Goal: Information Seeking & Learning: Learn about a topic

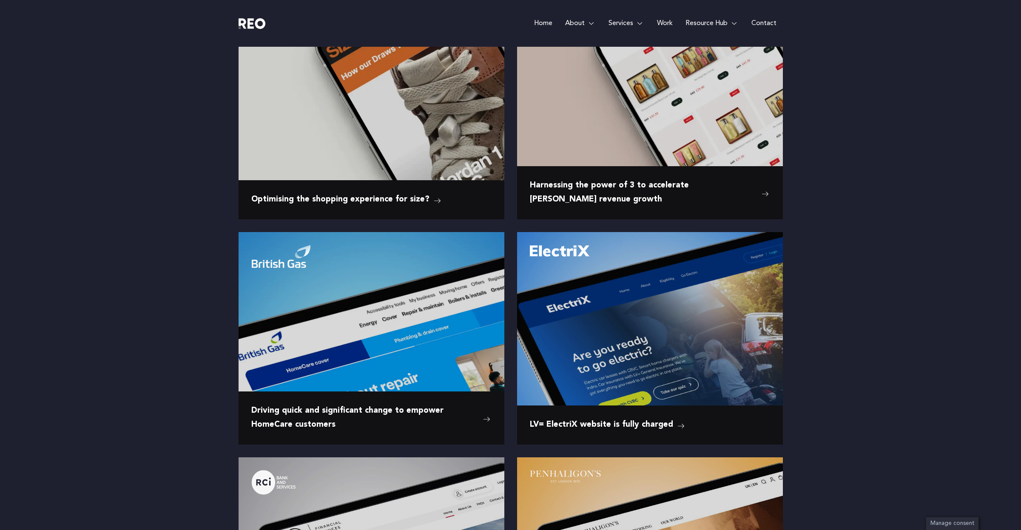
scroll to position [412, 0]
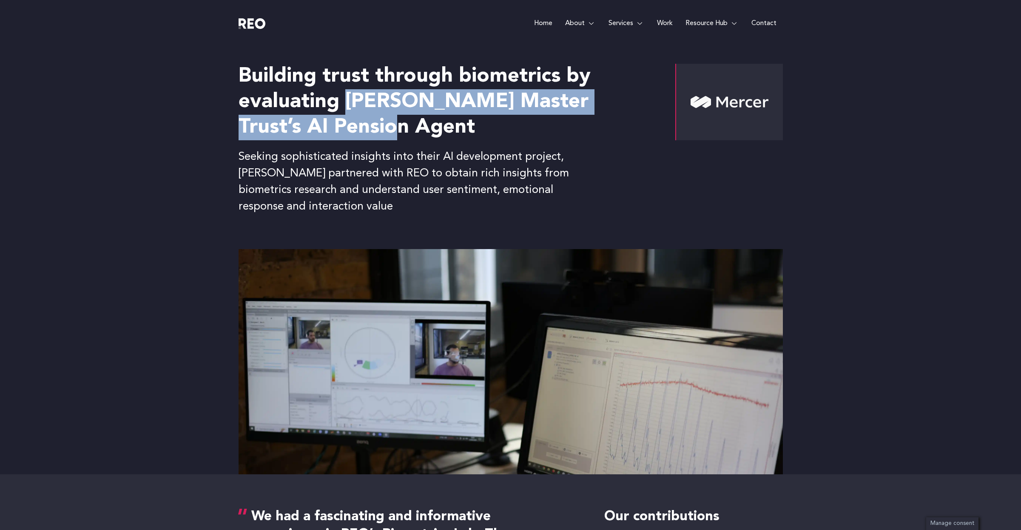
drag, startPoint x: 350, startPoint y: 103, endPoint x: 381, endPoint y: 123, distance: 37.5
click at [381, 123] on h2 "Building trust through biometrics by evaluating Mercer Master Trust’s AI Pensio…" at bounding box center [441, 102] width 405 height 77
copy h2 "Mercer Master Trust’s AI Pension Agent"
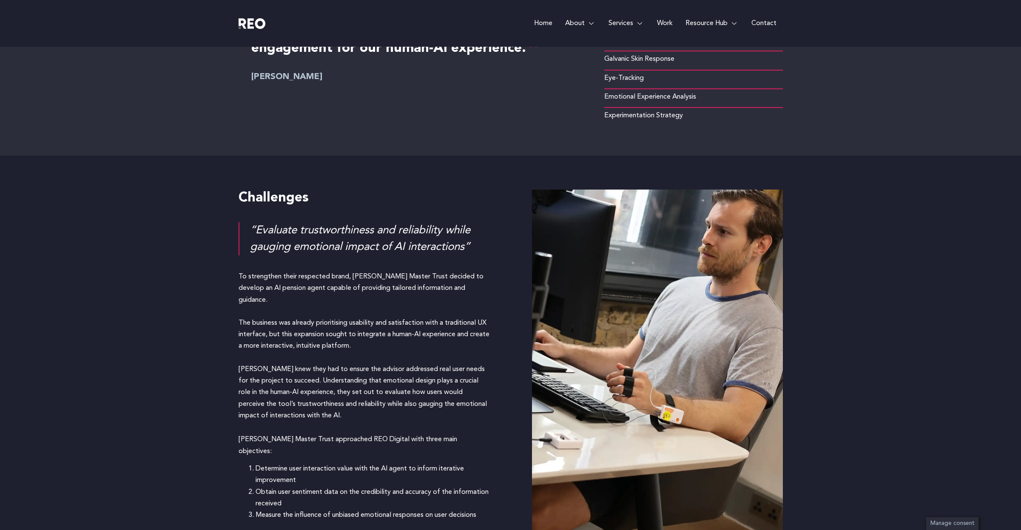
scroll to position [569, 0]
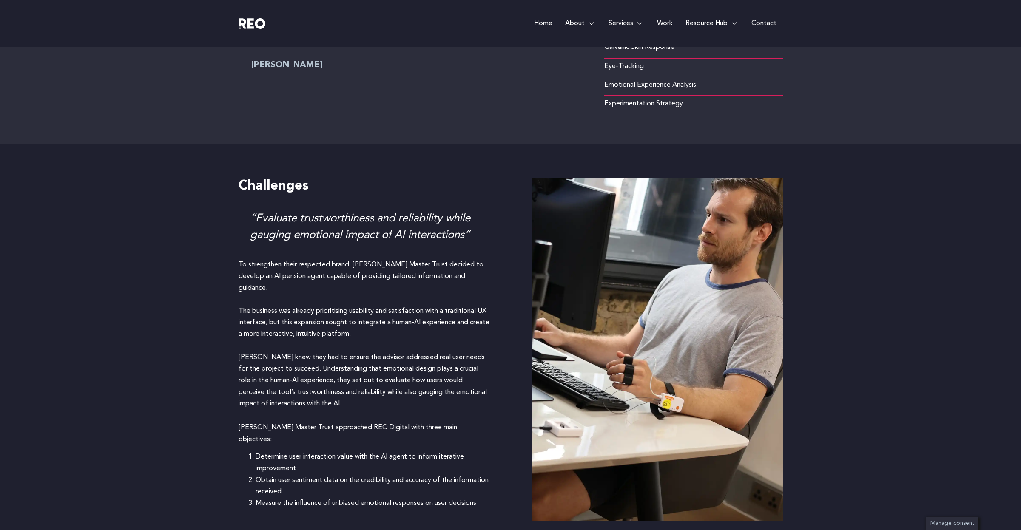
click at [292, 278] on p "To strengthen their respected brand, Mercer Master Trust decided to develop an …" at bounding box center [364, 334] width 251 height 151
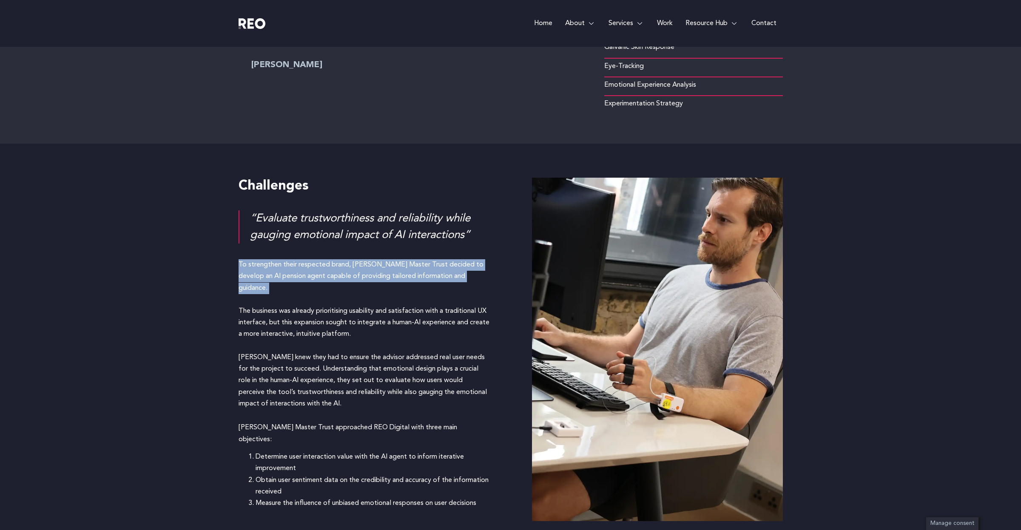
copy p "To strengthen their respected brand, [PERSON_NAME] Master Trust decided to deve…"
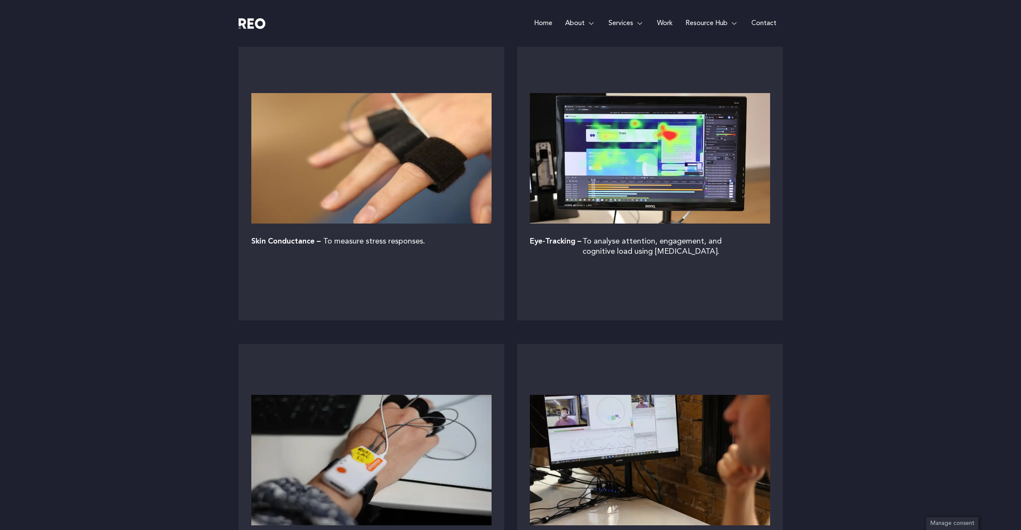
scroll to position [1819, 0]
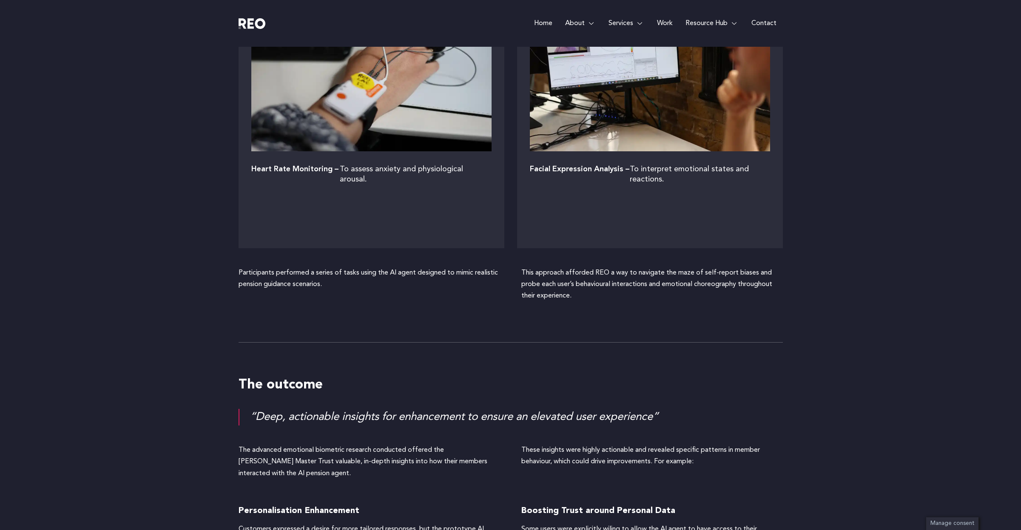
click at [614, 272] on p "This approach afforded REO a way to navigate the maze of self-report biases and…" at bounding box center [652, 284] width 262 height 35
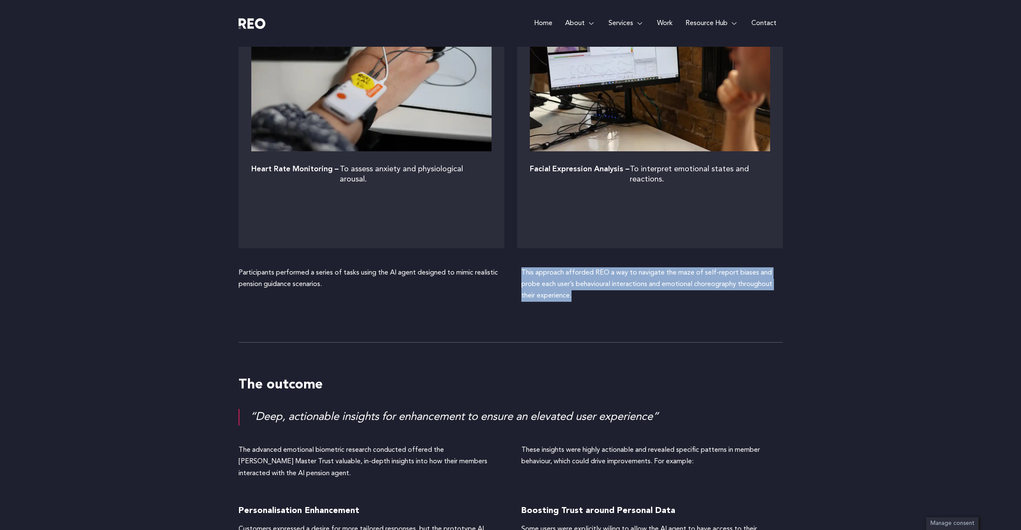
click at [629, 306] on div "This approach afforded REO a way to navigate the maze of self-report biases and…" at bounding box center [652, 287] width 262 height 41
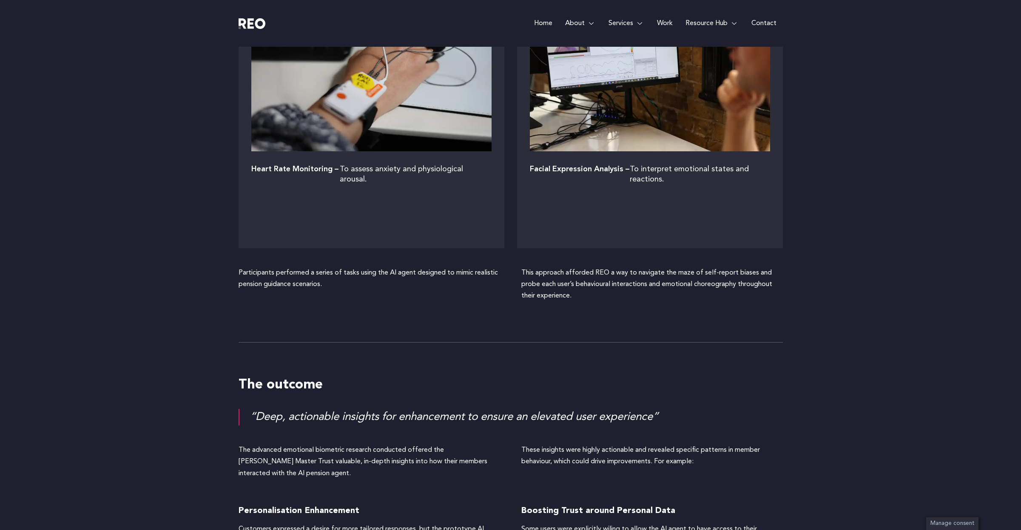
click at [536, 284] on p "This approach afforded REO a way to navigate the maze of self-report biases and…" at bounding box center [652, 284] width 262 height 35
click at [586, 307] on div "This approach afforded REO a way to navigate the maze of self-report biases and…" at bounding box center [652, 287] width 262 height 41
click at [561, 282] on p "This approach afforded REO a way to navigate the maze of self-report biases and…" at bounding box center [652, 284] width 262 height 35
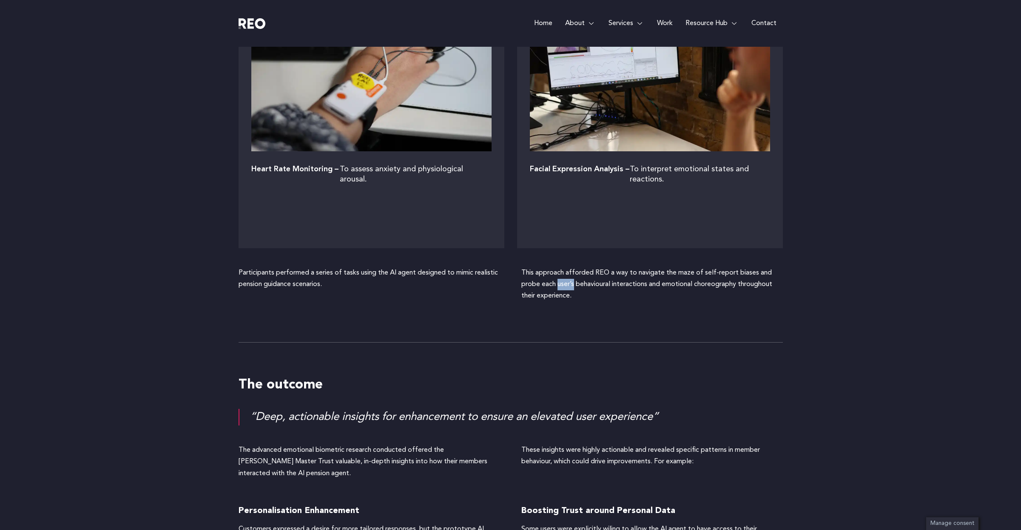
click at [561, 282] on p "This approach afforded REO a way to navigate the maze of self-report biases and…" at bounding box center [652, 284] width 262 height 35
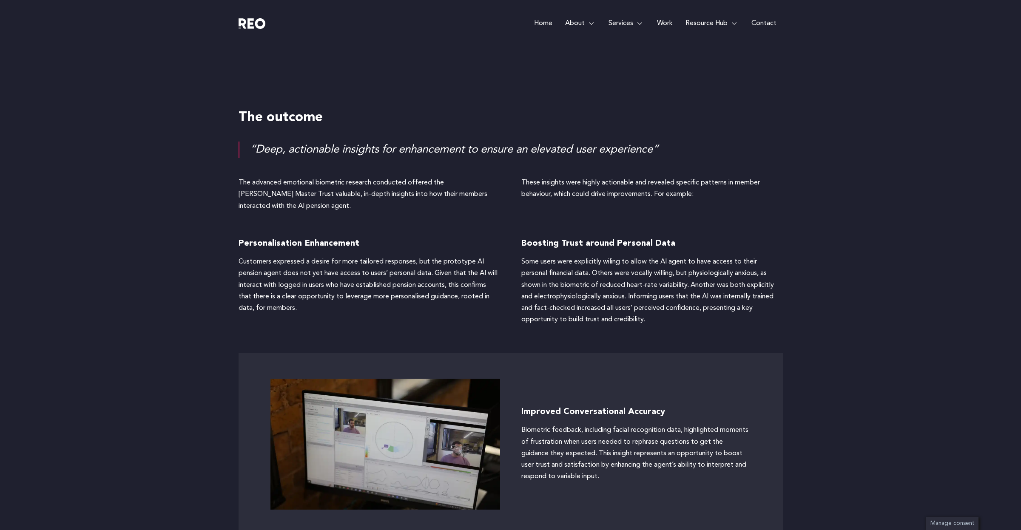
scroll to position [2084, 0]
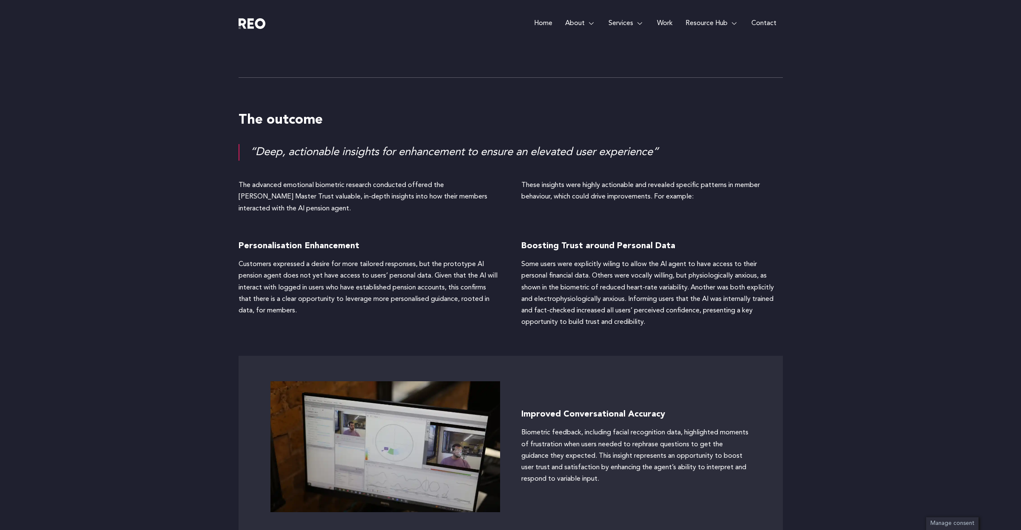
click at [607, 193] on p "These insights were highly actionable and revealed specific patterns in member …" at bounding box center [652, 191] width 262 height 23
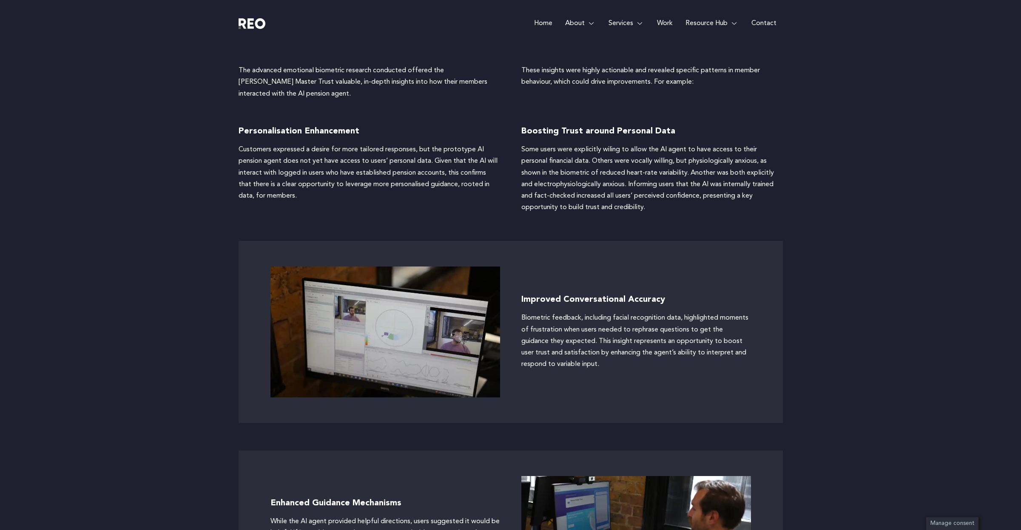
scroll to position [2200, 0]
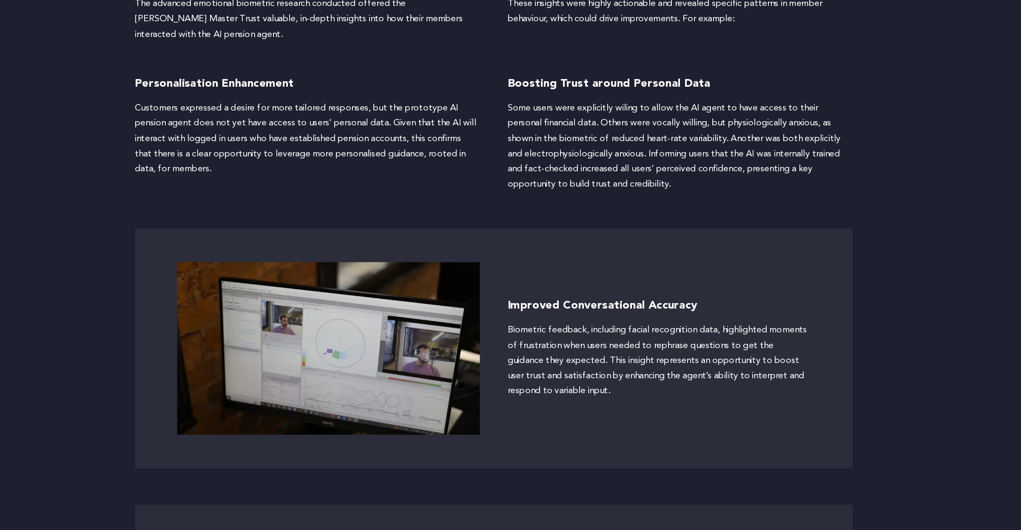
click at [629, 380] on div "Improved Conversational Accuracy Biometric feedback, including facial recogniti…" at bounding box center [636, 330] width 230 height 131
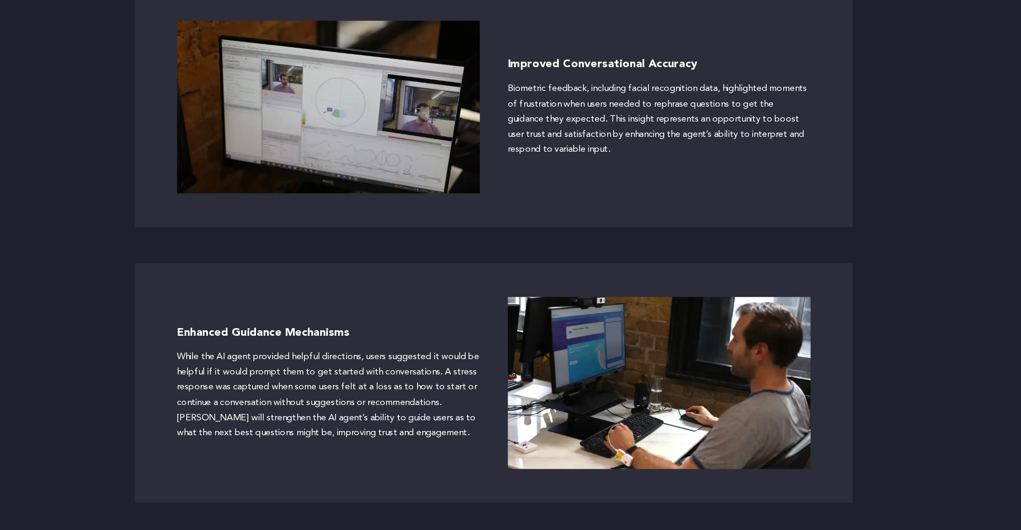
scroll to position [2324, 0]
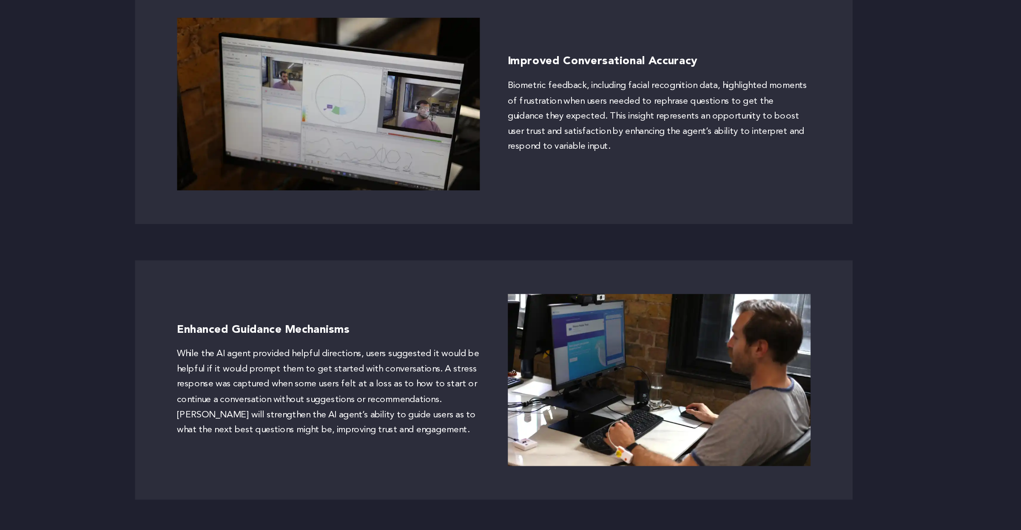
click at [475, 431] on div "While the AI agent provided helpful directions, users suggested it would be hel…" at bounding box center [385, 425] width 230 height 69
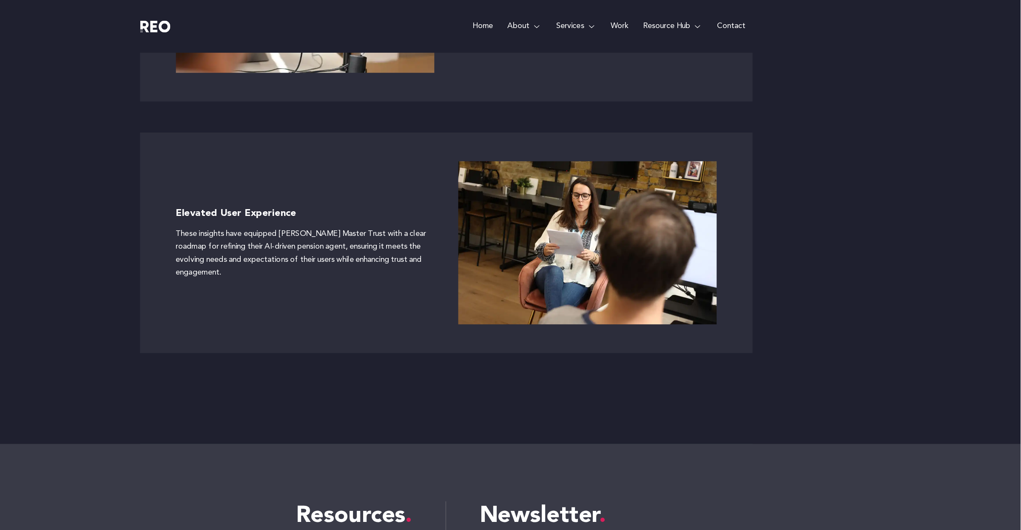
scroll to position [2942, 0]
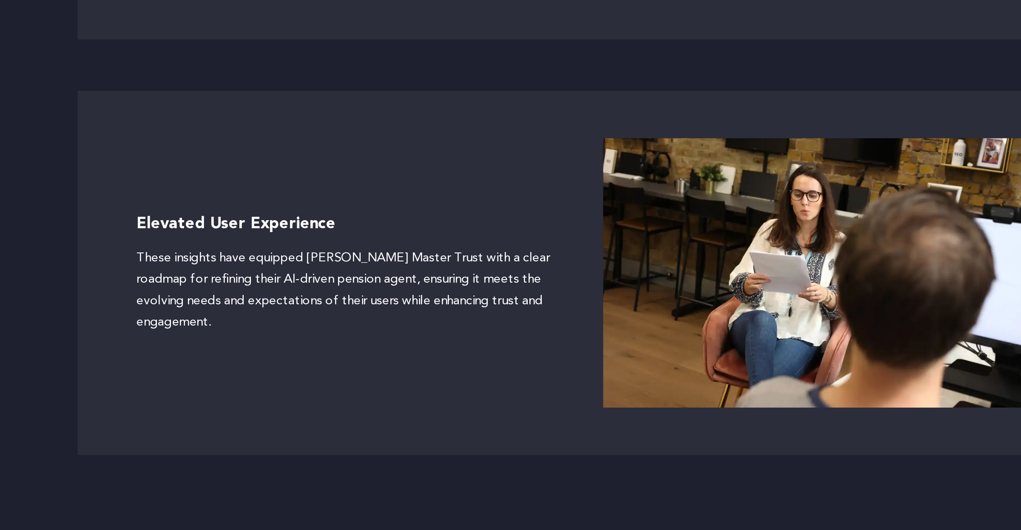
click at [289, 198] on h6 "Elevated User Experience" at bounding box center [385, 198] width 230 height 13
click at [282, 258] on div "Elevated User Experience These insights have equipped Mercer Master Trust with …" at bounding box center [385, 224] width 230 height 145
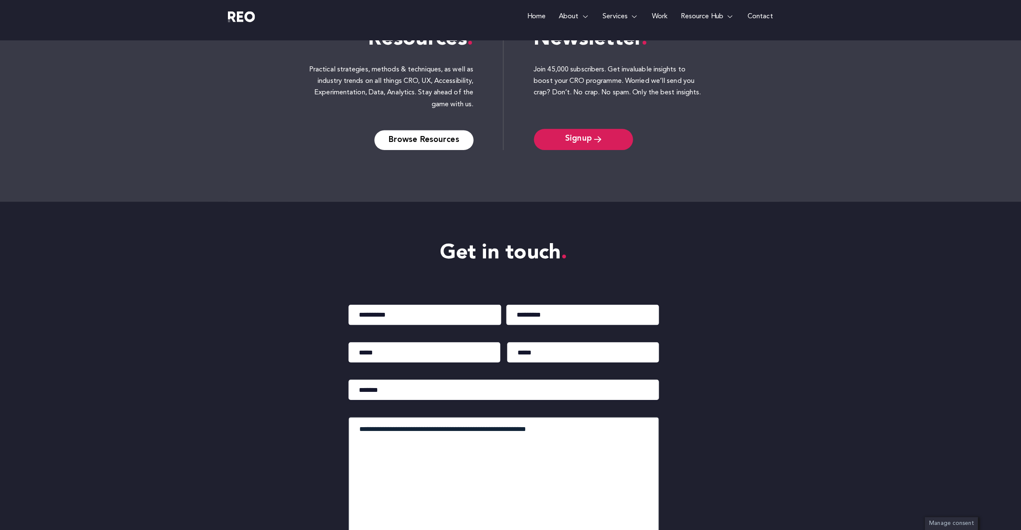
scroll to position [3365, 0]
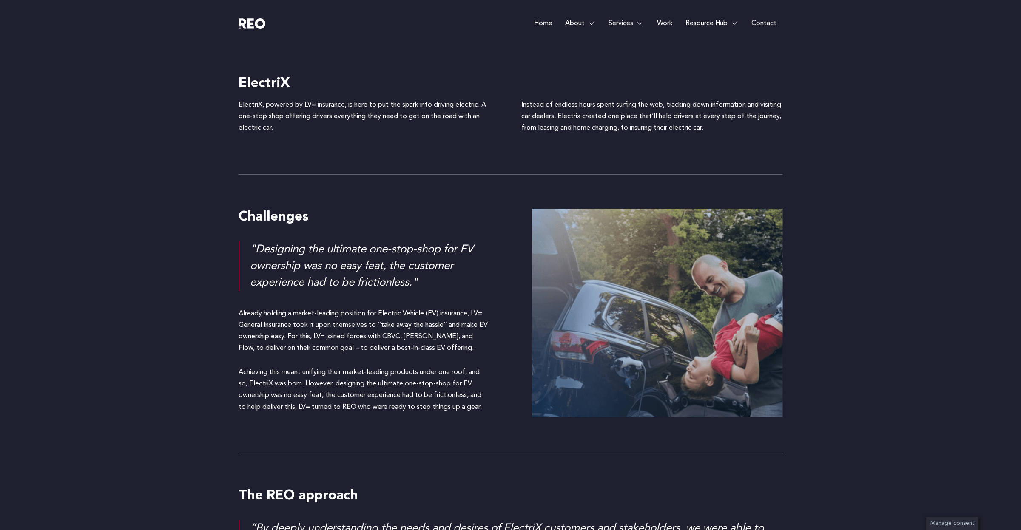
scroll to position [586, 0]
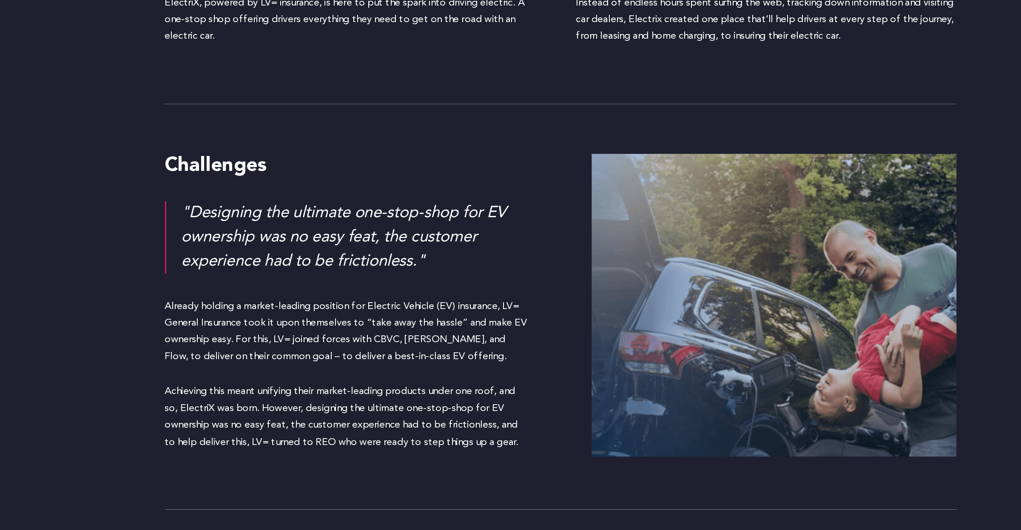
click at [400, 324] on p "Already holding a market-leading position for Electric Vehicle (EV) insurance, …" at bounding box center [364, 332] width 251 height 46
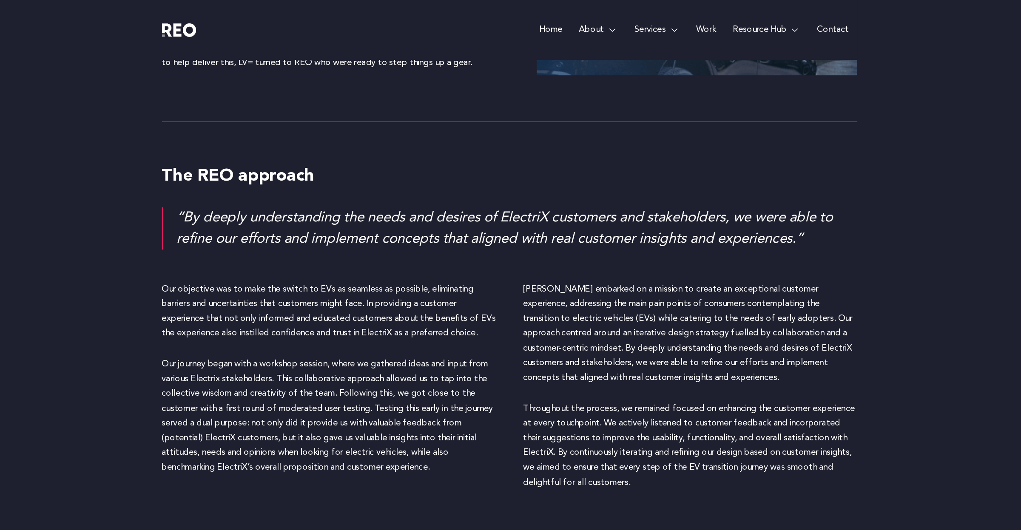
scroll to position [944, 0]
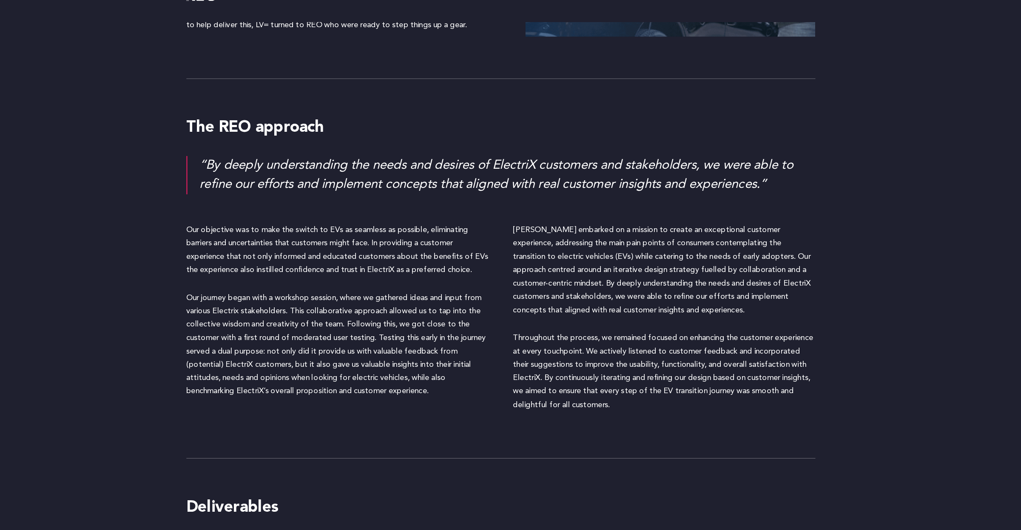
click at [413, 384] on div "Our objective was to make the switch to EVs as seamless as possible, eliminatin…" at bounding box center [370, 306] width 262 height 169
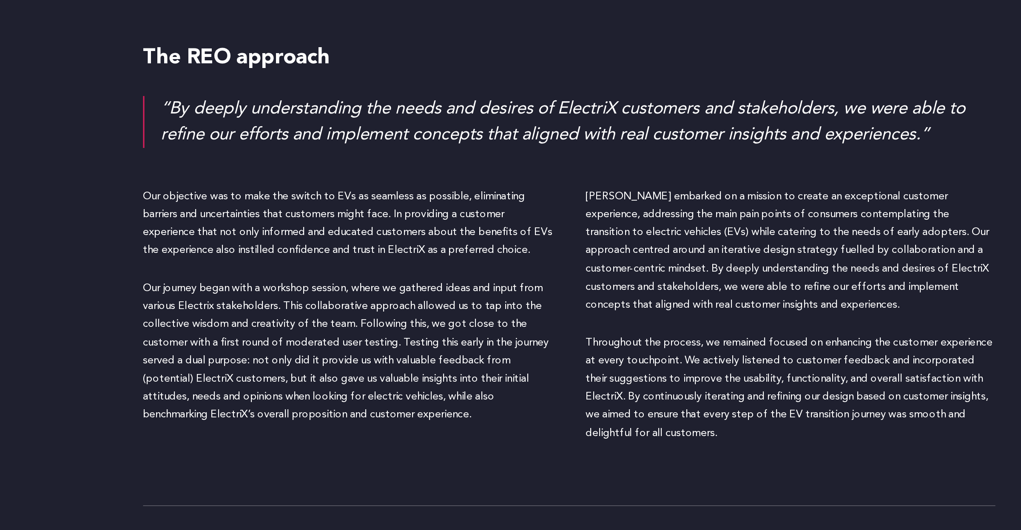
click at [348, 312] on span "Our journey began with a workshop session, where we gathered ideas and input fr…" at bounding box center [368, 327] width 259 height 88
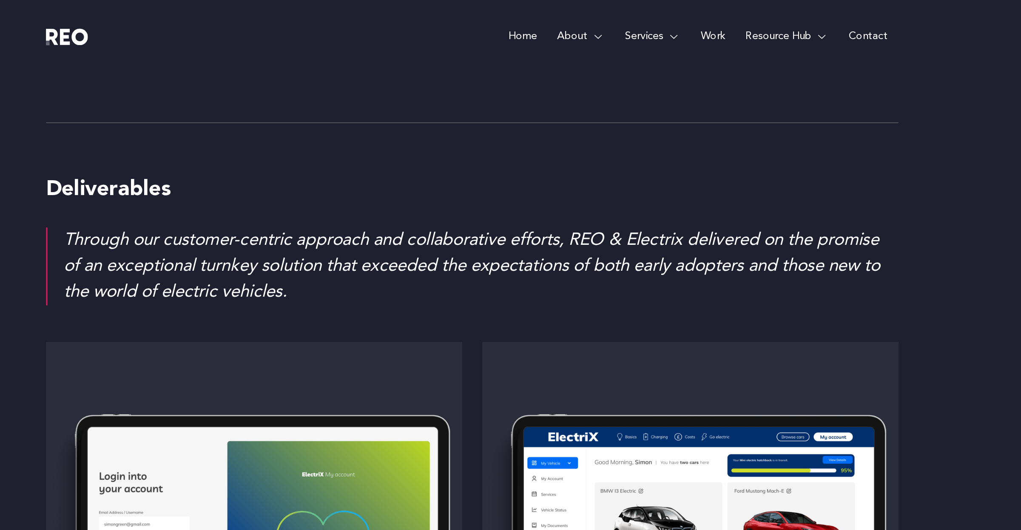
scroll to position [1265, 0]
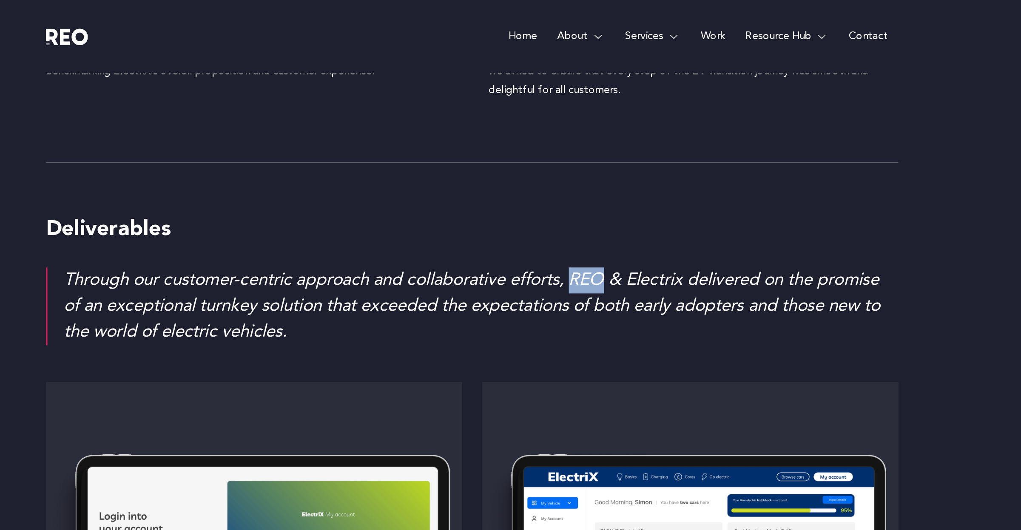
drag, startPoint x: 579, startPoint y: 176, endPoint x: 597, endPoint y: 182, distance: 19.1
click at [597, 182] on div "Through our customer-centric approach and collaborative efforts, REO & Electrix…" at bounding box center [516, 196] width 533 height 50
click at [583, 180] on div "Through our customer-centric approach and collaborative efforts, REO & Electrix…" at bounding box center [516, 196] width 533 height 50
click at [582, 177] on div "Through our customer-centric approach and collaborative efforts, REO & Electrix…" at bounding box center [516, 196] width 533 height 50
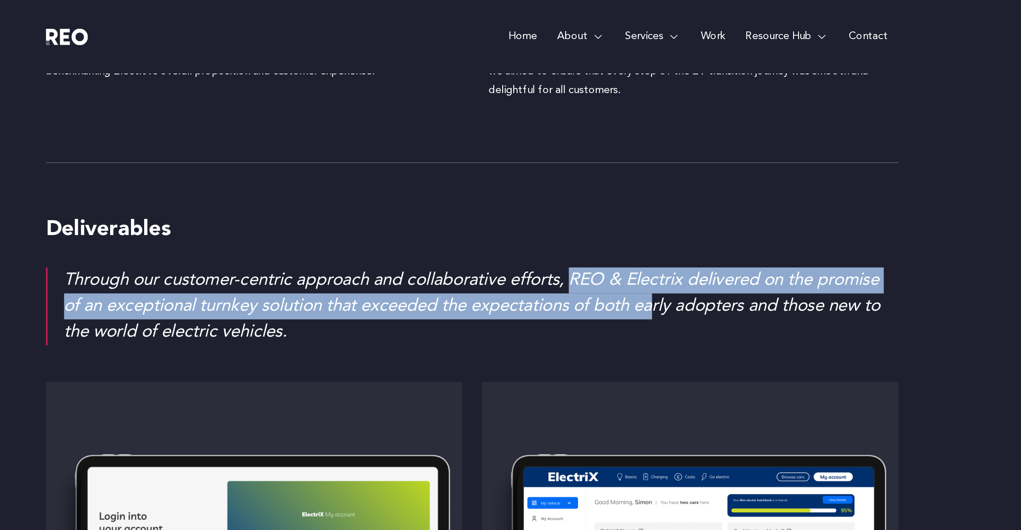
drag, startPoint x: 579, startPoint y: 176, endPoint x: 631, endPoint y: 202, distance: 57.8
click at [631, 202] on div "Through our customer-centric approach and collaborative efforts, REO & Electrix…" at bounding box center [516, 196] width 533 height 50
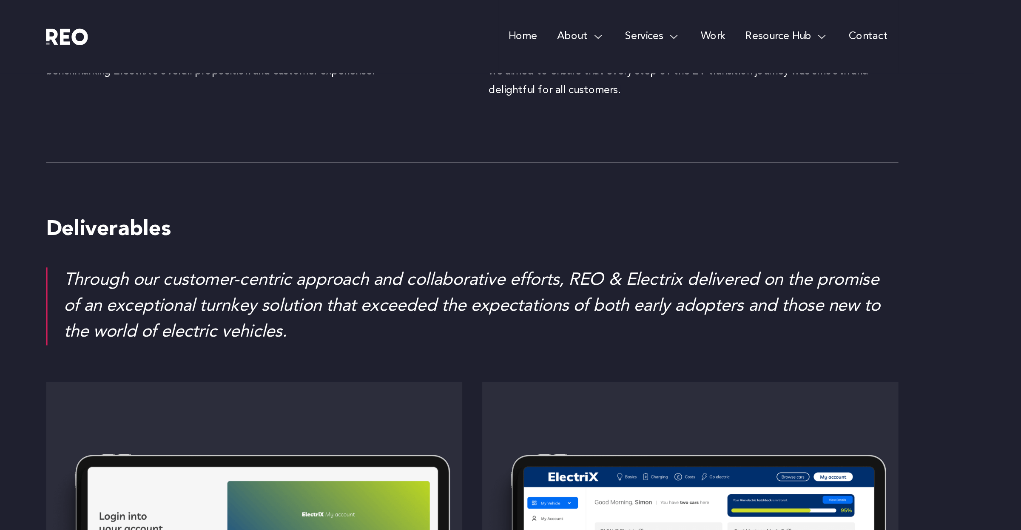
click at [628, 216] on div "Through our customer-centric approach and collaborative efforts, REO & Electrix…" at bounding box center [516, 196] width 533 height 50
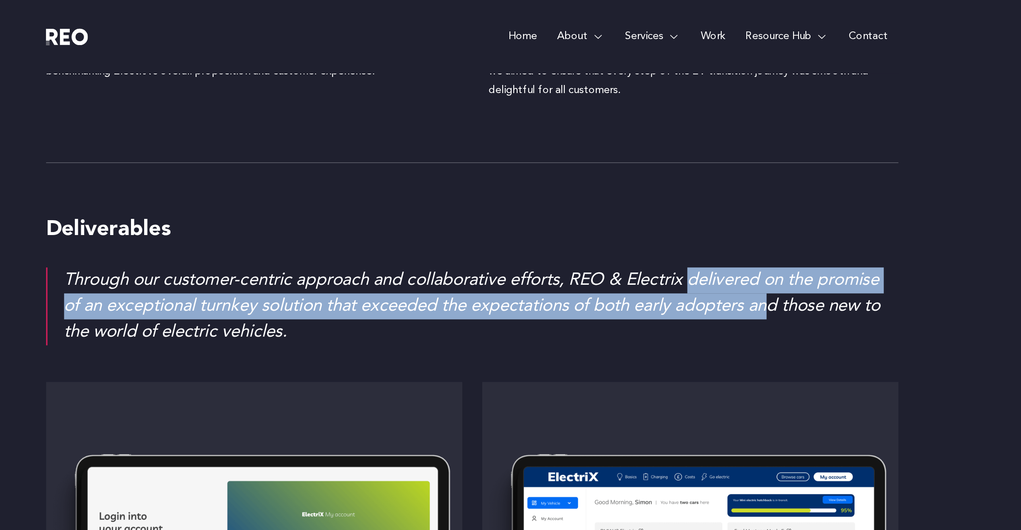
drag, startPoint x: 655, startPoint y: 175, endPoint x: 705, endPoint y: 203, distance: 57.7
click at [705, 203] on div "Through our customer-centric approach and collaborative efforts, REO & Electrix…" at bounding box center [516, 196] width 533 height 50
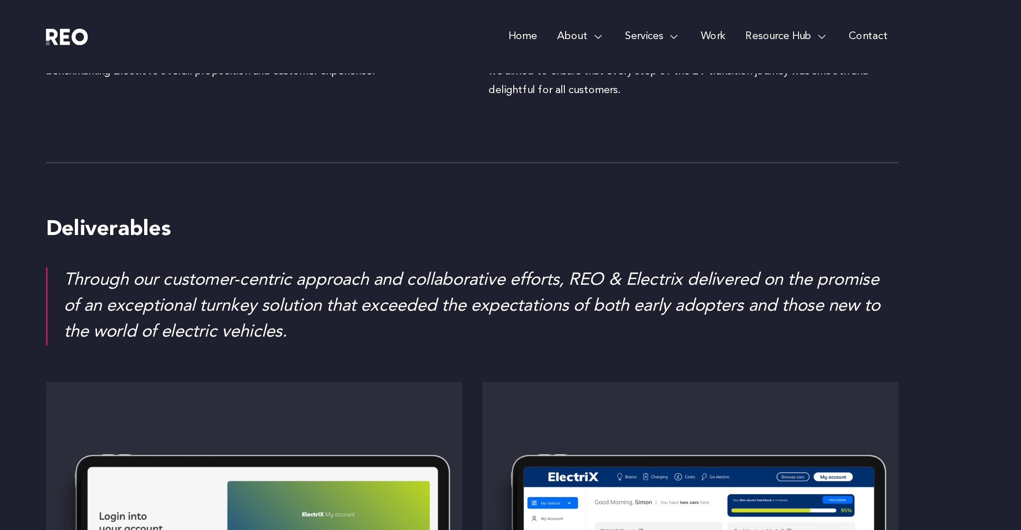
click at [569, 208] on div "Through our customer-centric approach and collaborative efforts, REO & Electrix…" at bounding box center [516, 196] width 533 height 50
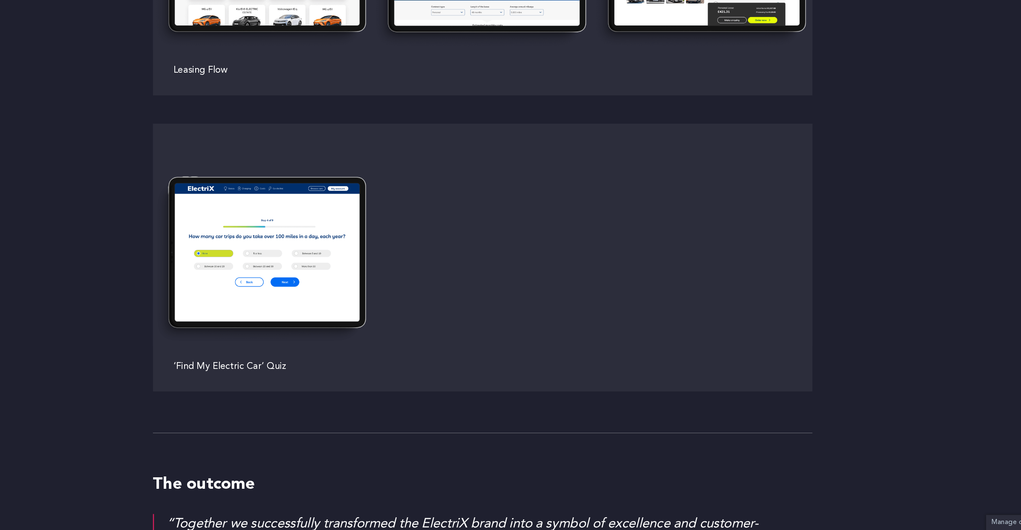
scroll to position [1877, 0]
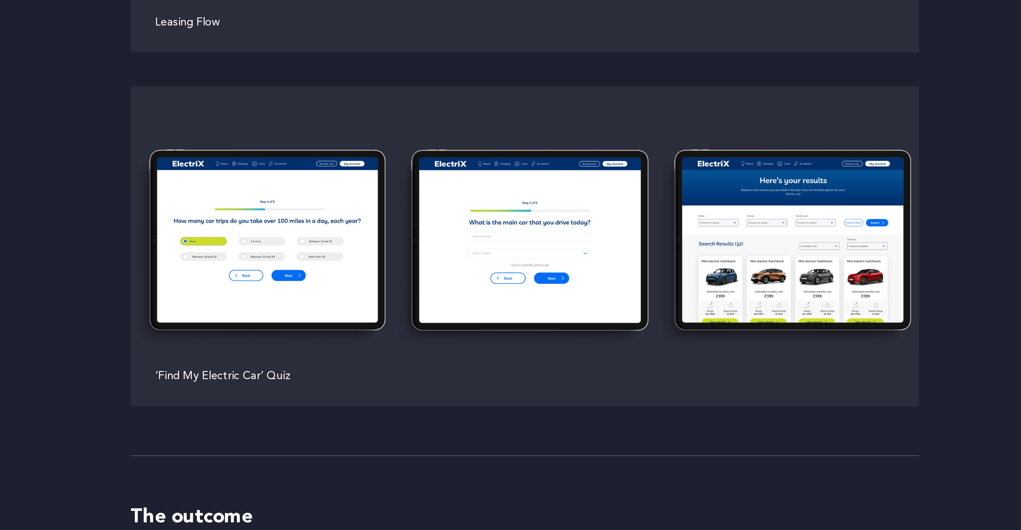
click at [344, 374] on div "‘Find My Electric Car’ Quiz" at bounding box center [511, 389] width 544 height 37
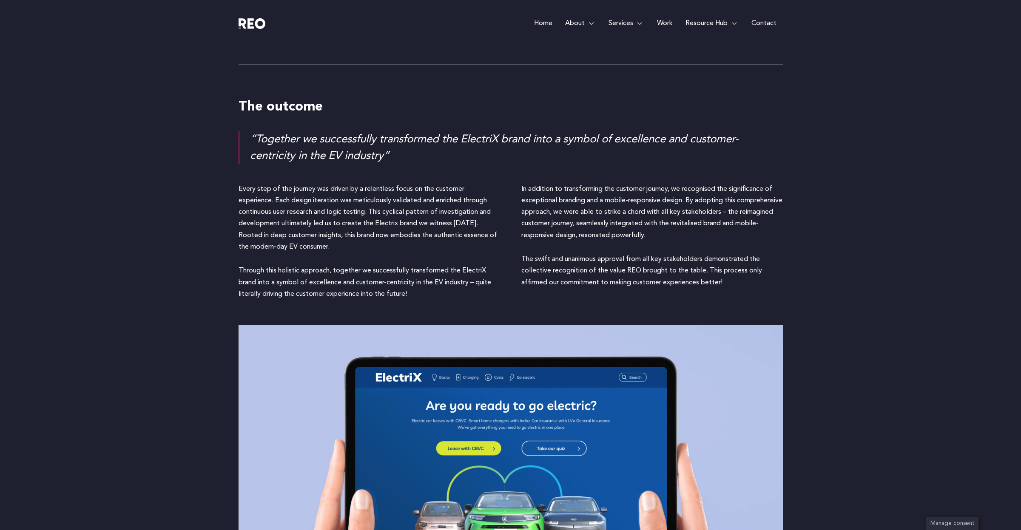
scroll to position [2241, 0]
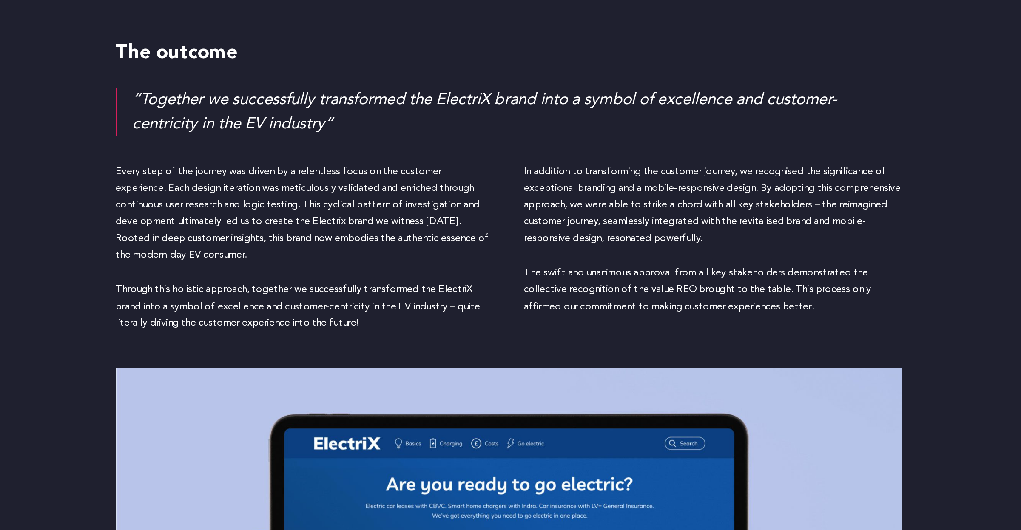
click at [322, 126] on h4 "The outcome" at bounding box center [511, 122] width 544 height 18
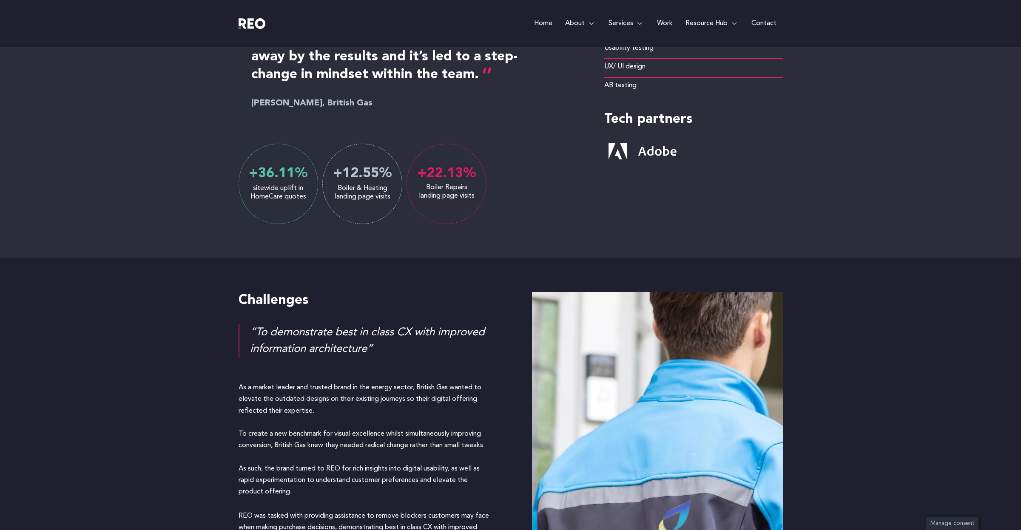
scroll to position [506, 0]
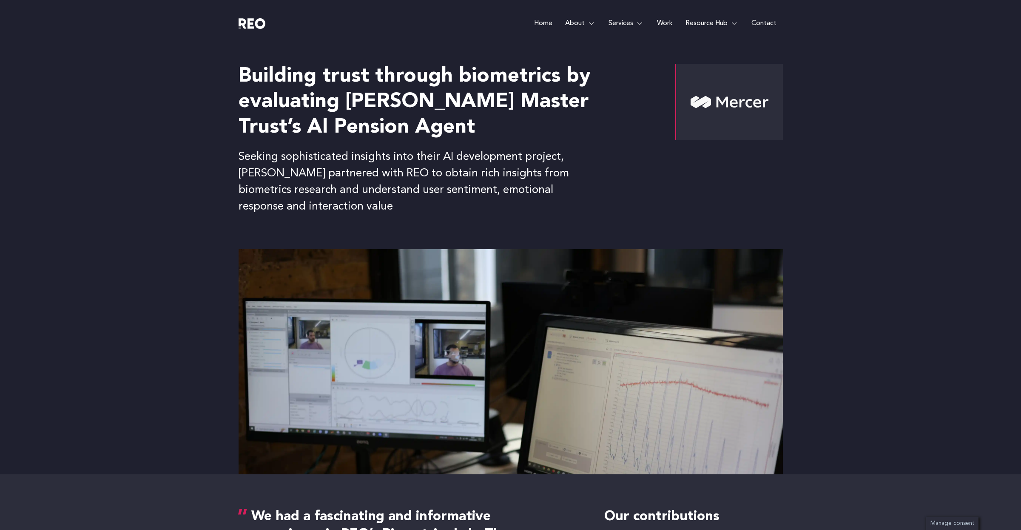
scroll to position [2043, 0]
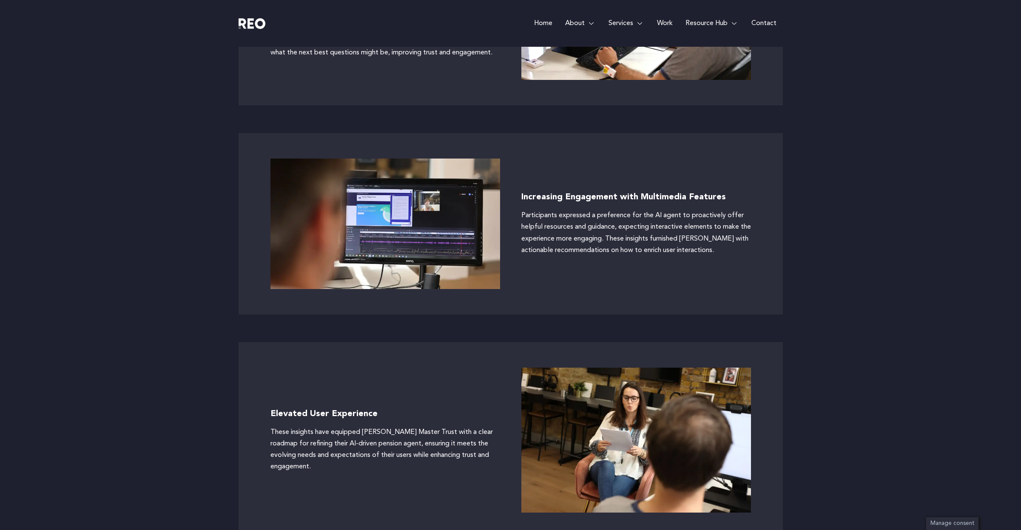
scroll to position [2732, 0]
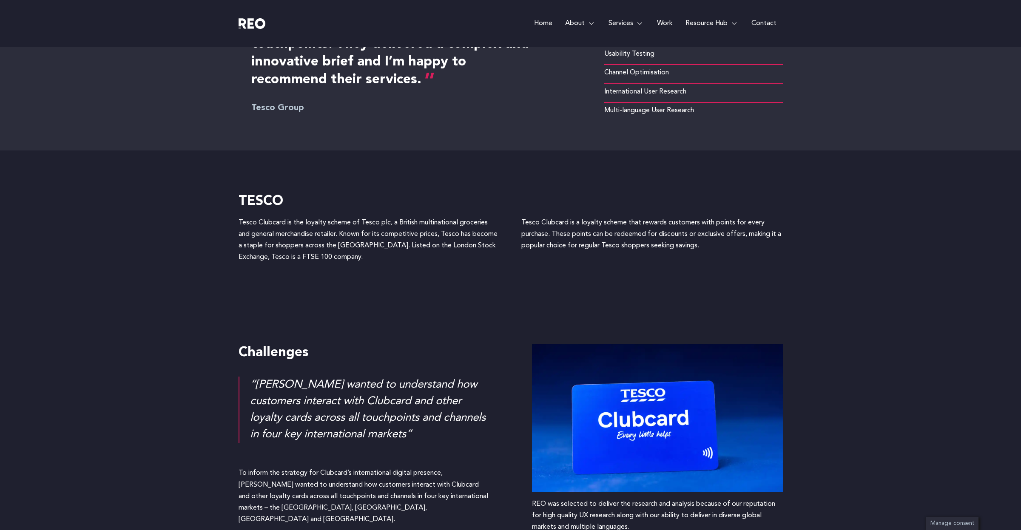
scroll to position [452, 0]
